Goal: Find specific page/section: Find specific page/section

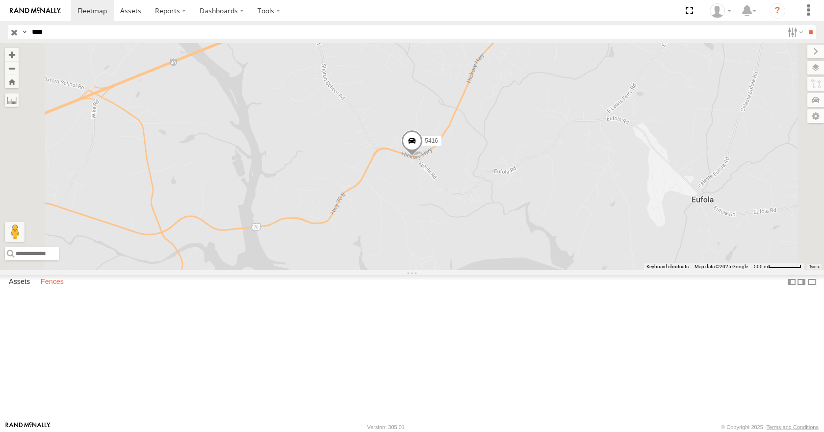
click at [60, 289] on label "Fences" at bounding box center [52, 283] width 33 height 14
click at [49, 289] on label "Fences" at bounding box center [52, 283] width 33 height 14
click at [0, 0] on div "Taji - Hickory" at bounding box center [0, 0] width 0 height 0
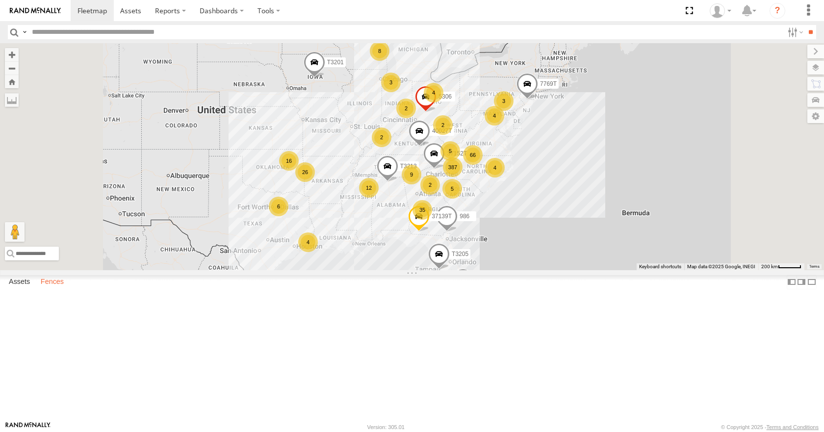
click at [58, 289] on label "Fences" at bounding box center [52, 283] width 33 height 14
click at [0, 0] on div "Taji - Hickory" at bounding box center [0, 0] width 0 height 0
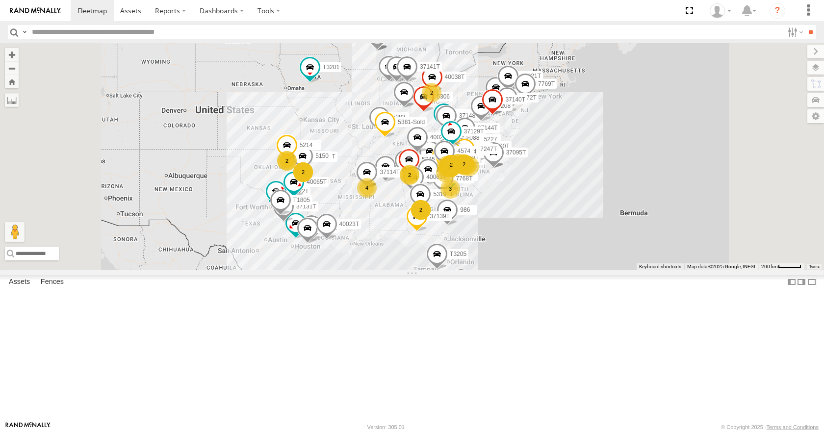
click at [38, 33] on input "text" at bounding box center [405, 32] width 755 height 14
click at [805, 25] on input "**" at bounding box center [810, 32] width 11 height 14
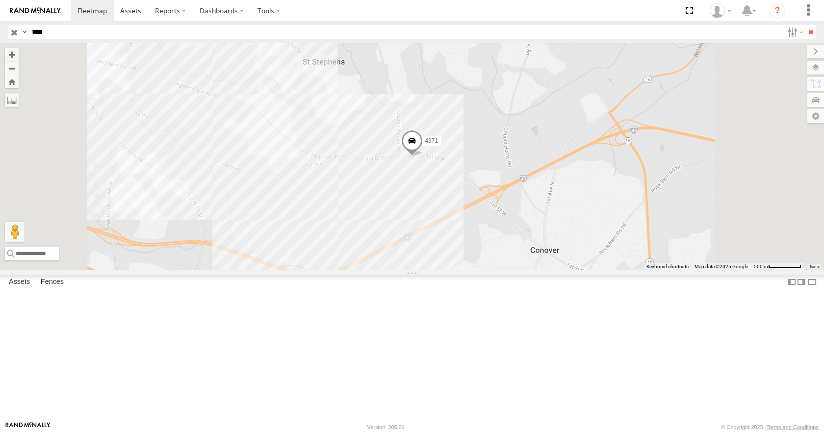
click at [423, 156] on span at bounding box center [412, 143] width 22 height 26
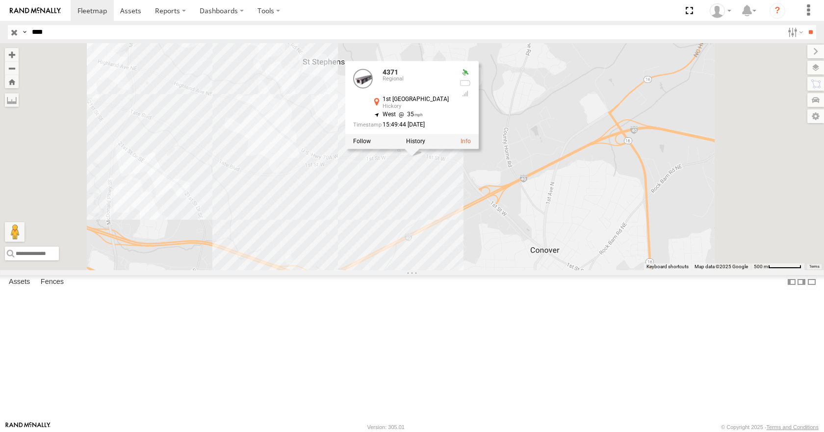
click at [503, 270] on div "4371 4371 Regional 1st St W Hickory 35.71986 , -81.24189 West 35 15:49:44 08/12…" at bounding box center [412, 156] width 824 height 227
drag, startPoint x: 59, startPoint y: 31, endPoint x: 19, endPoint y: 43, distance: 42.4
click at [19, 43] on body at bounding box center [412, 216] width 824 height 432
type input "****"
click at [805, 25] on input "**" at bounding box center [810, 32] width 11 height 14
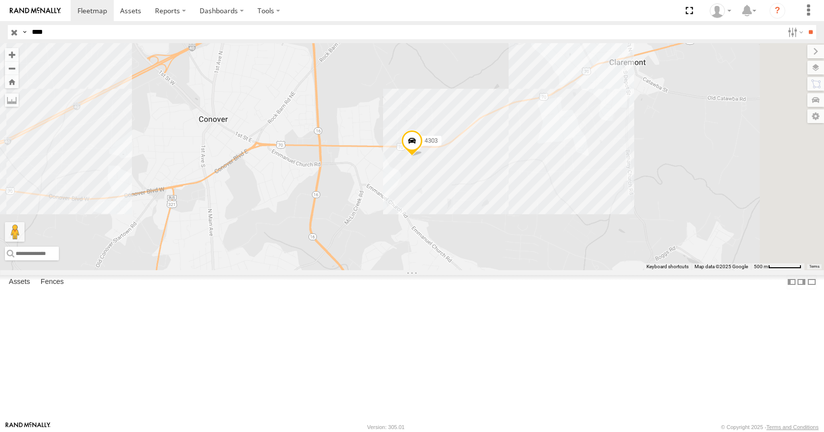
click at [423, 156] on span at bounding box center [412, 143] width 22 height 26
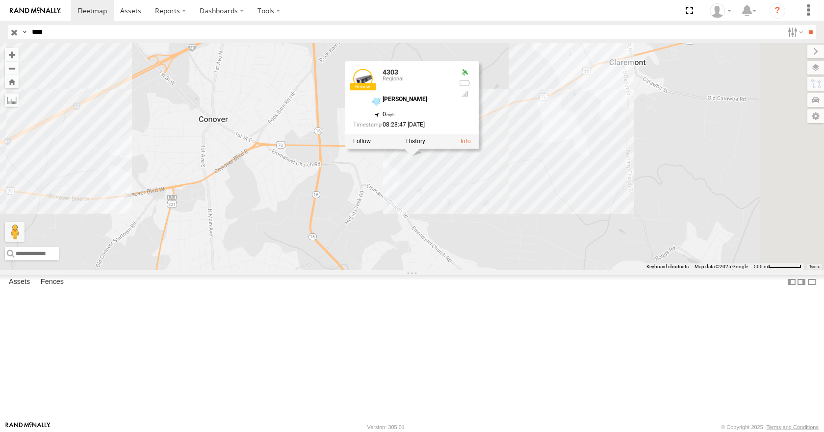
click at [650, 218] on div "4303 4303 Regional Kroehler - Conover 35.70123 , -81.18392 0 08:28:47 08/12/2025" at bounding box center [412, 156] width 824 height 227
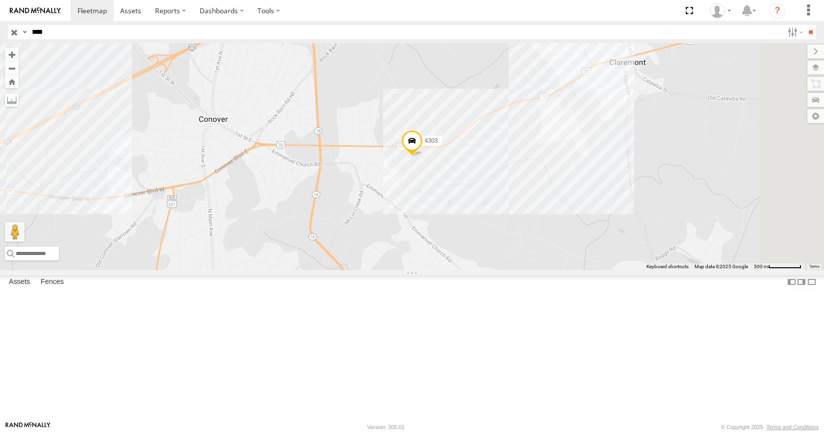
click at [423, 156] on span at bounding box center [412, 143] width 22 height 26
click at [564, 252] on div "4303 4303 Regional Kroehler - Conover 35.71933 , -81.2425 0 16:00:27 08/12/2025" at bounding box center [412, 156] width 824 height 227
click at [545, 185] on div "4303" at bounding box center [412, 156] width 824 height 227
drag, startPoint x: 55, startPoint y: 34, endPoint x: 27, endPoint y: 40, distance: 29.1
click at [27, 40] on header "Search Query Asset ID Asset Label Registration Manufacturer Model VIN Job ID" at bounding box center [412, 32] width 824 height 22
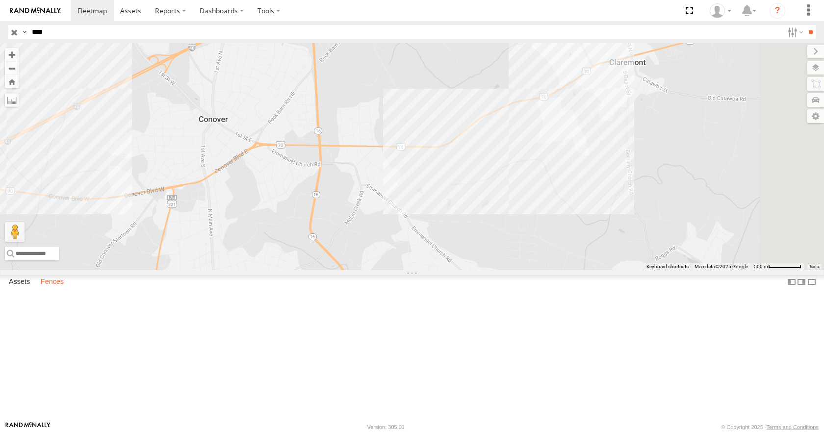
click at [53, 289] on label "Fences" at bounding box center [52, 283] width 33 height 14
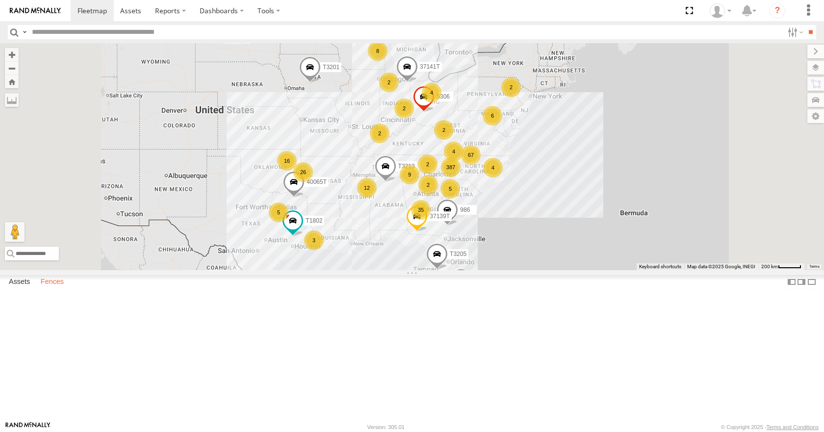
click at [57, 289] on label "Fences" at bounding box center [52, 283] width 33 height 14
click at [0, 0] on div "Ashley Furniture-Advance" at bounding box center [0, 0] width 0 height 0
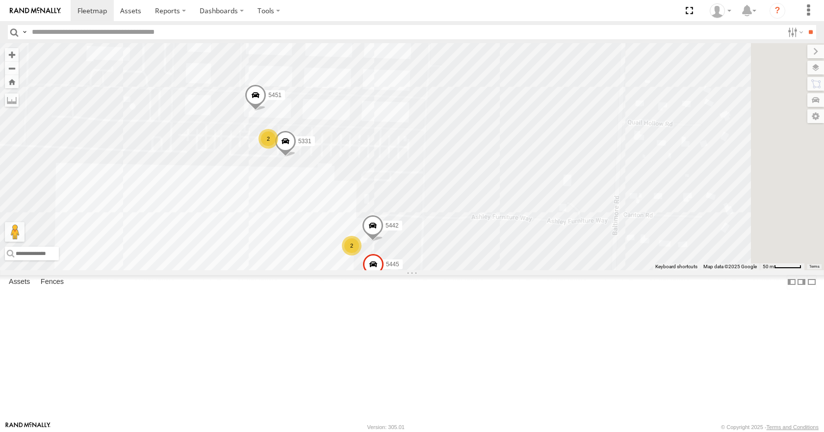
drag, startPoint x: 588, startPoint y: 259, endPoint x: 587, endPoint y: 243, distance: 16.2
click at [587, 243] on div "5445 2 2 5442 2 2 5331 5451" at bounding box center [412, 156] width 824 height 227
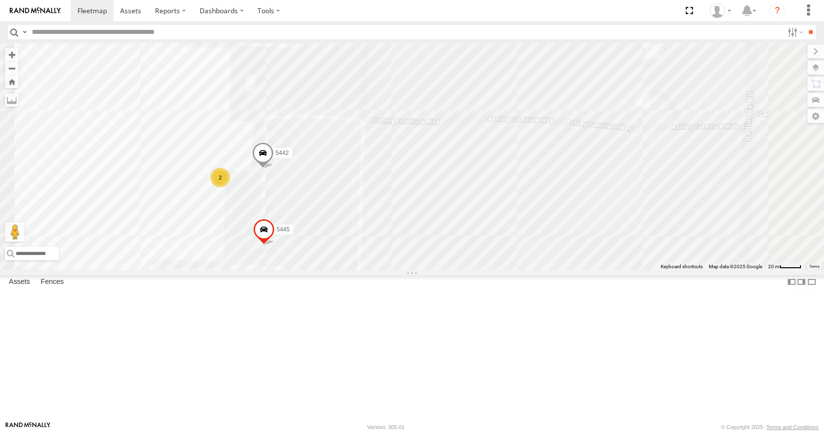
drag, startPoint x: 577, startPoint y: 343, endPoint x: 590, endPoint y: 194, distance: 149.6
click at [590, 194] on div "5445 5442 5331 5451 2" at bounding box center [412, 156] width 824 height 227
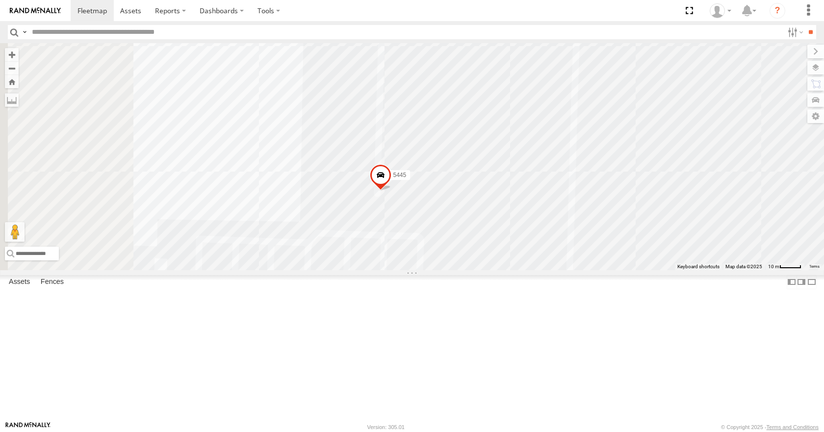
drag, startPoint x: 525, startPoint y: 244, endPoint x: 772, endPoint y: 151, distance: 263.7
click at [772, 151] on div "5445 5442 5331 5451" at bounding box center [412, 156] width 824 height 227
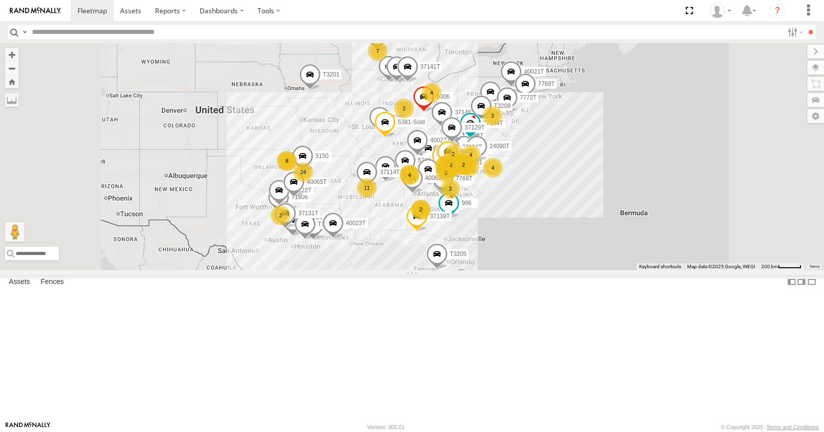
click at [49, 35] on input "text" at bounding box center [405, 32] width 755 height 14
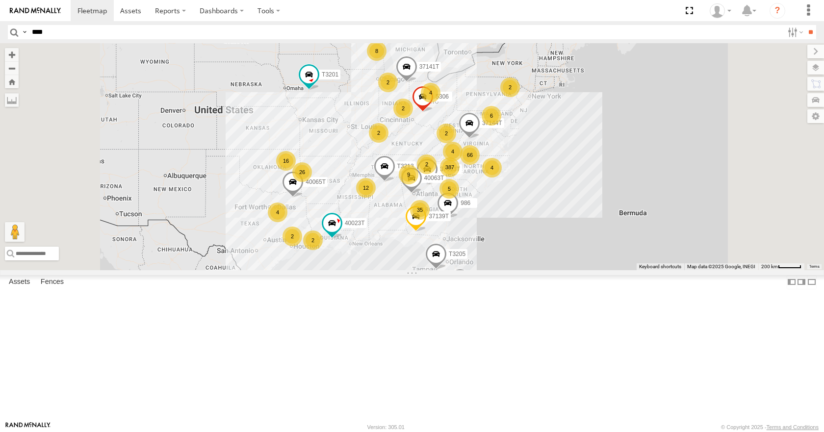
type input "****"
click at [69, 39] on header "Search Query Asset ID Asset Label Registration Manufacturer Model VIN Job ID" at bounding box center [412, 32] width 824 height 22
click at [68, 31] on input "****" at bounding box center [405, 32] width 755 height 14
click at [805, 25] on input "**" at bounding box center [810, 32] width 11 height 14
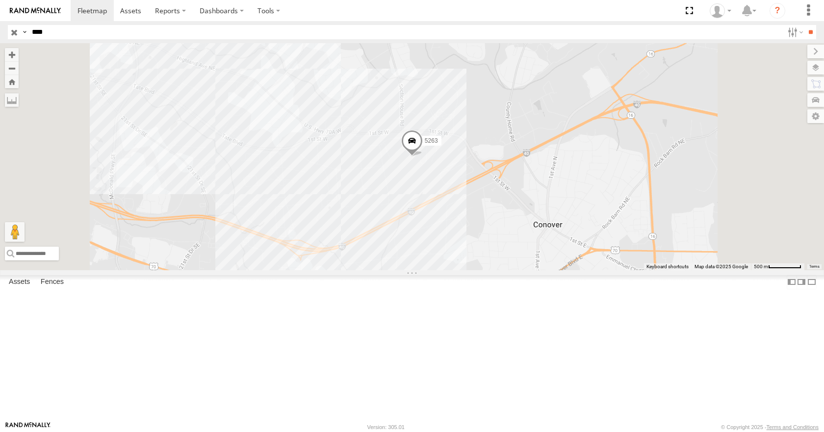
click at [423, 156] on span at bounding box center [412, 143] width 22 height 26
